Goal: Go to known website: Access a specific website the user already knows

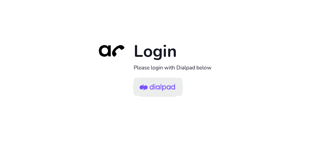
click at [158, 88] on img at bounding box center [157, 87] width 35 height 17
click at [156, 86] on img at bounding box center [157, 87] width 35 height 17
